Goal: Transaction & Acquisition: Purchase product/service

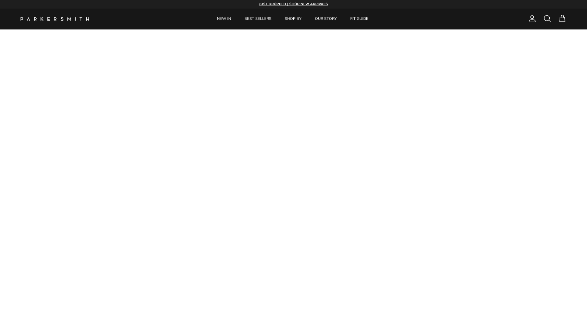
click at [546, 22] on span at bounding box center [547, 18] width 8 height 8
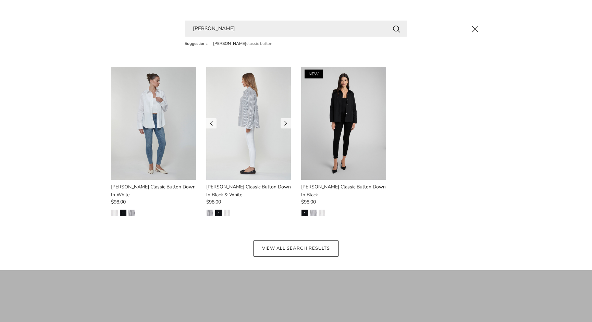
type input "[PERSON_NAME]"
click at [265, 143] on img at bounding box center [248, 123] width 85 height 113
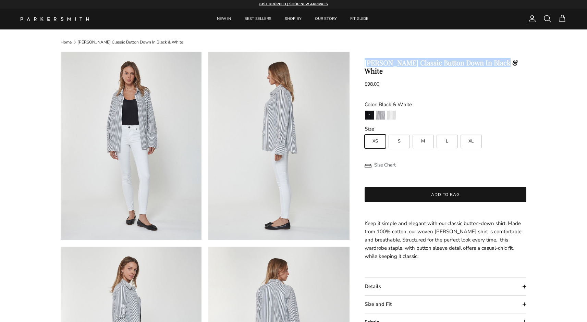
drag, startPoint x: 505, startPoint y: 62, endPoint x: 360, endPoint y: 65, distance: 144.6
copy h1 "[PERSON_NAME] Classic Button Down In Black & White"
click at [550, 17] on span at bounding box center [547, 18] width 8 height 8
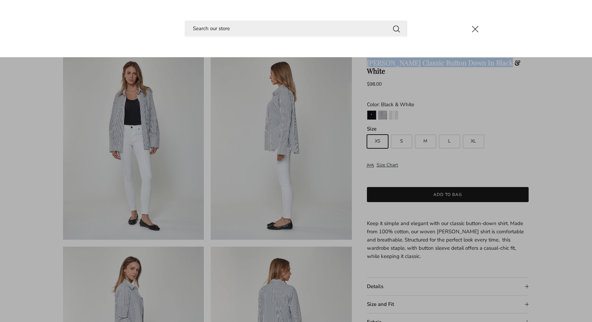
click at [385, 30] on input "Search" at bounding box center [296, 29] width 223 height 16
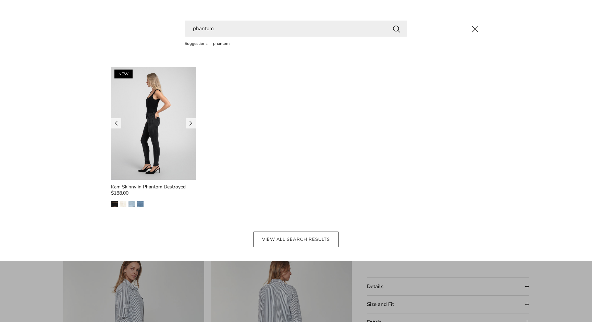
type input "phantom"
click at [151, 123] on img at bounding box center [153, 123] width 85 height 113
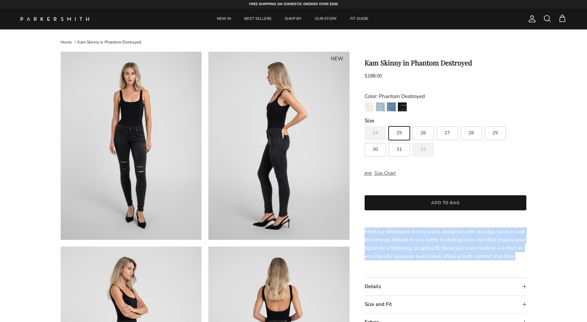
drag, startPoint x: 516, startPoint y: 256, endPoint x: 416, endPoint y: 222, distance: 106.1
click at [416, 222] on div "Kam Skinny in Phantom Destroyed $188.00 Unit price / Unavailable Color: Phantom…" at bounding box center [445, 208] width 162 height 298
click at [427, 240] on span "Meet our distressed skinny jeans, designed with an edgy, lived-in look that bri…" at bounding box center [444, 244] width 161 height 32
drag, startPoint x: 517, startPoint y: 257, endPoint x: 363, endPoint y: 229, distance: 156.6
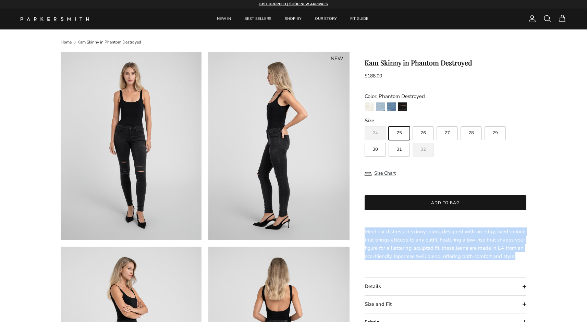
copy span "Meet our distressed skinny jeans, designed with an edgy, lived-in look that bri…"
